Goal: Task Accomplishment & Management: Use online tool/utility

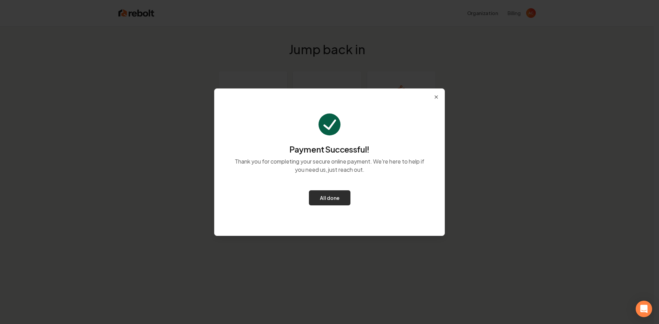
click at [335, 200] on button "All done" at bounding box center [330, 198] width 42 height 15
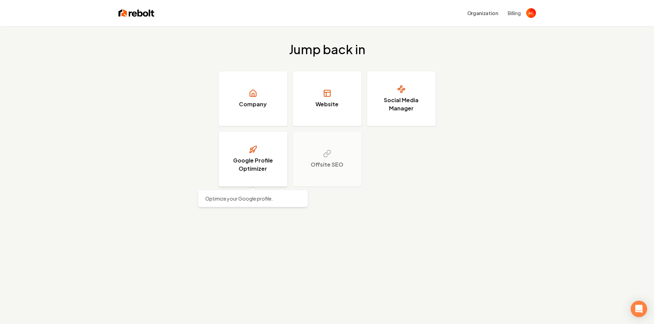
click at [252, 150] on icon at bounding box center [253, 150] width 8 height 8
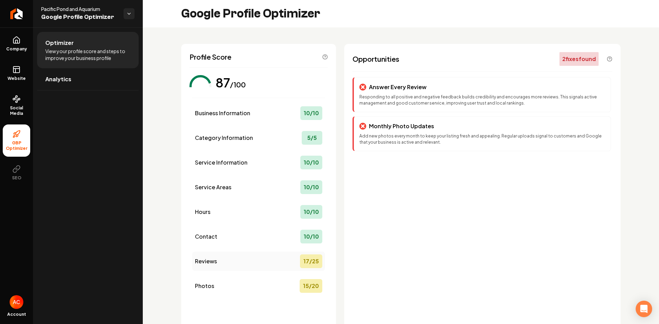
click at [309, 259] on div "17 / 25" at bounding box center [311, 262] width 22 height 14
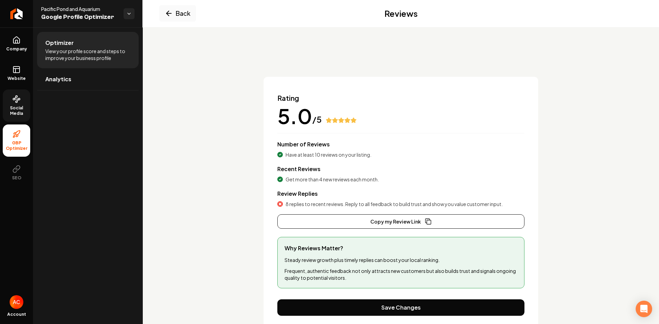
click at [16, 104] on link "Social Media" at bounding box center [16, 106] width 27 height 32
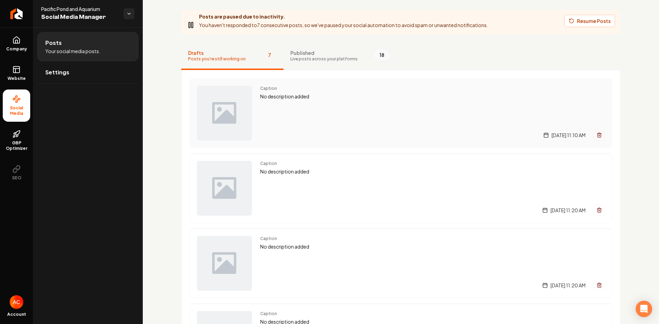
scroll to position [34, 0]
click at [328, 118] on div "Caption No description added [DATE] 11:10 AM" at bounding box center [432, 112] width 345 height 55
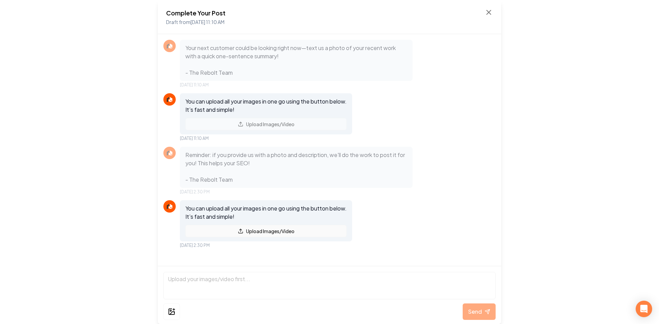
click at [260, 233] on button "Upload Images/Video" at bounding box center [265, 231] width 161 height 12
